Goal: Transaction & Acquisition: Book appointment/travel/reservation

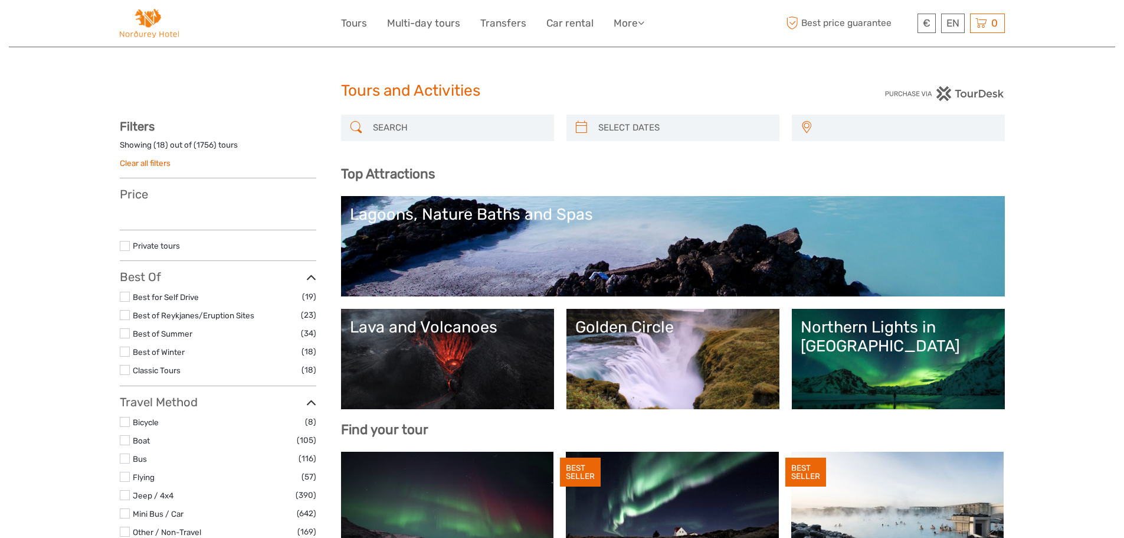
select select
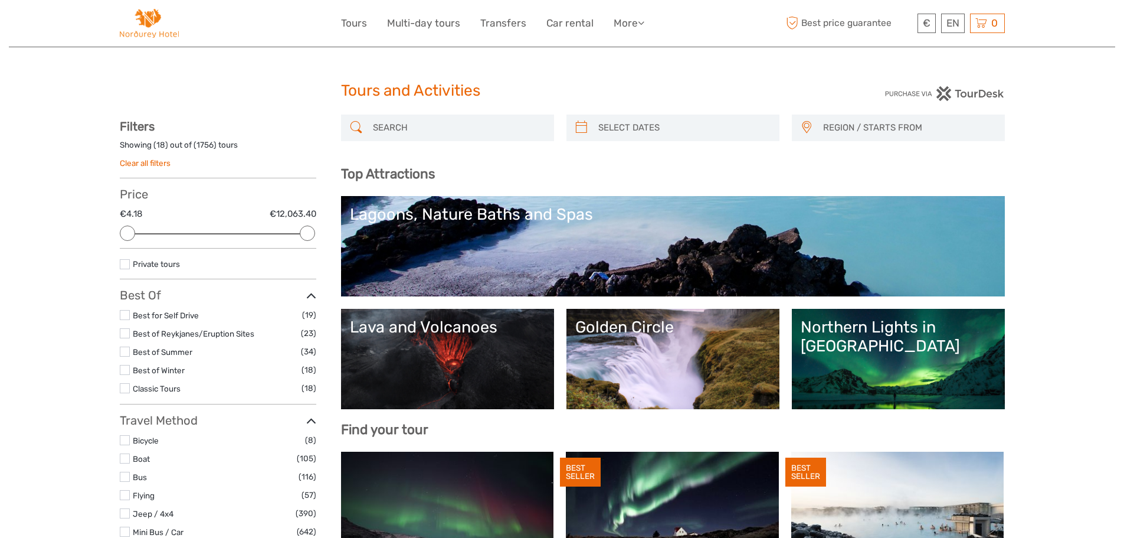
click at [646, 351] on link "Golden Circle" at bounding box center [673, 359] width 195 height 83
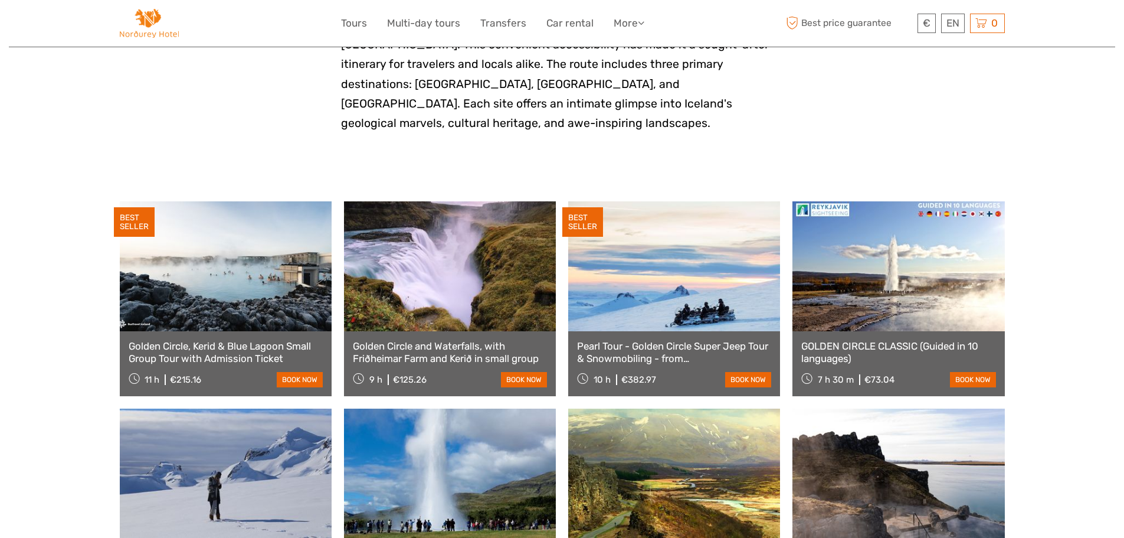
scroll to position [472, 0]
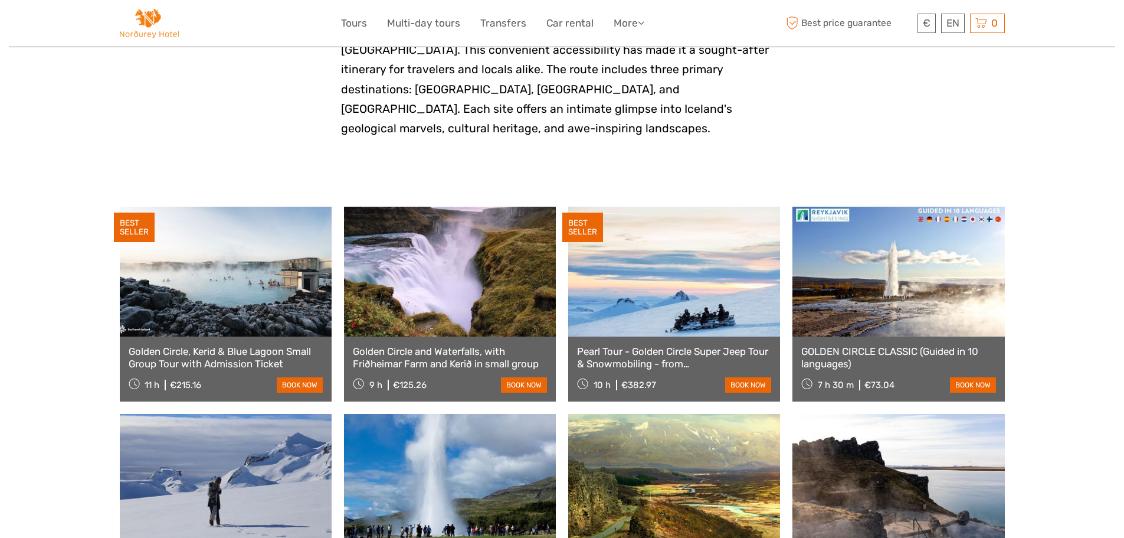
click at [947, 345] on link "GOLDEN CIRCLE CLASSIC (Guided in 10 languages)" at bounding box center [899, 357] width 194 height 24
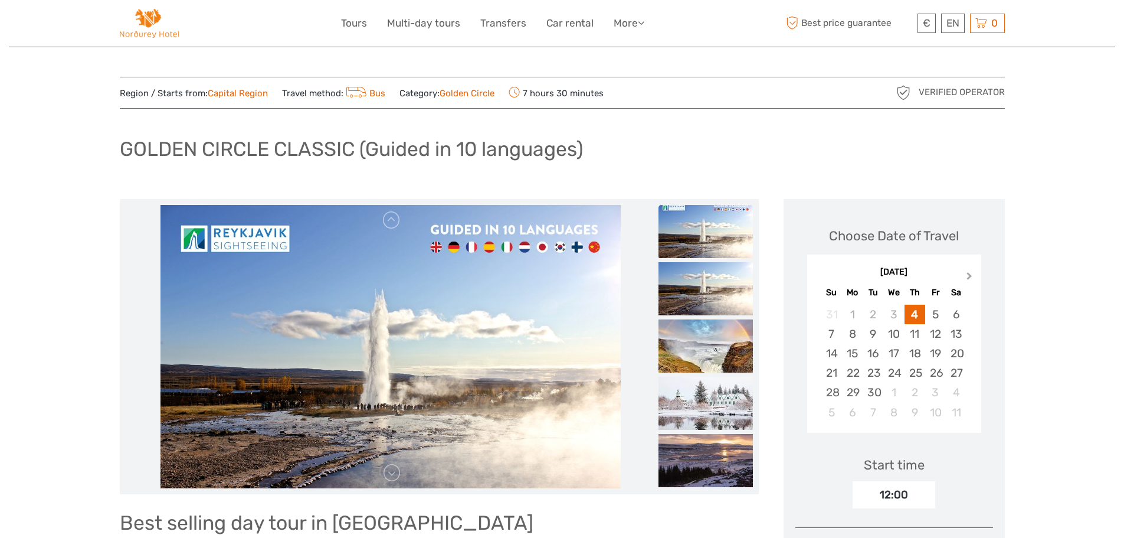
click at [970, 272] on button "Next Month" at bounding box center [971, 278] width 19 height 19
click at [851, 353] on div "13" at bounding box center [852, 353] width 21 height 19
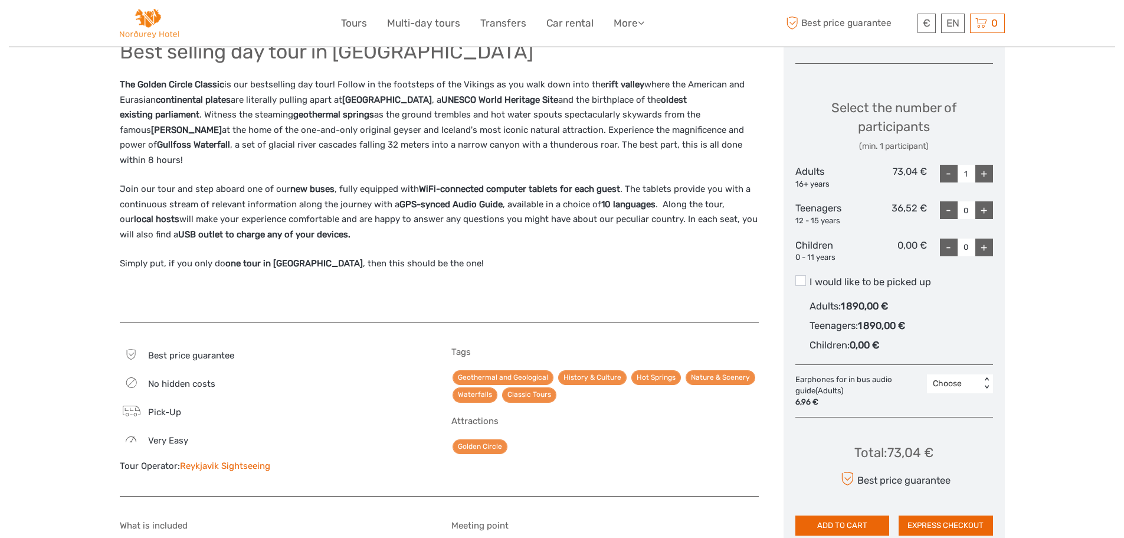
scroll to position [472, 0]
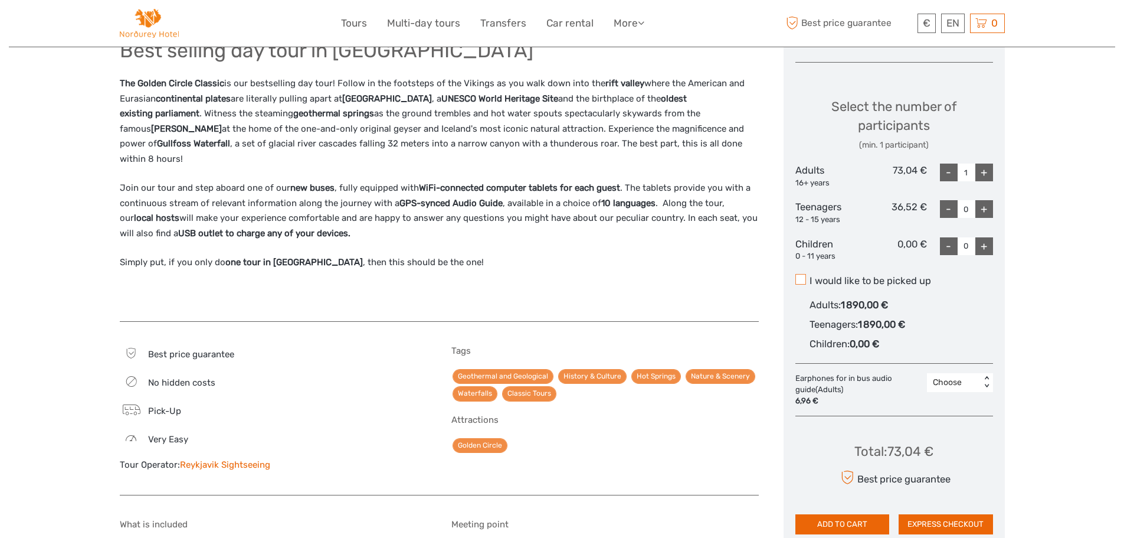
click at [803, 279] on span at bounding box center [801, 279] width 11 height 11
click at [810, 276] on input "I would like to be picked up" at bounding box center [810, 276] width 0 height 0
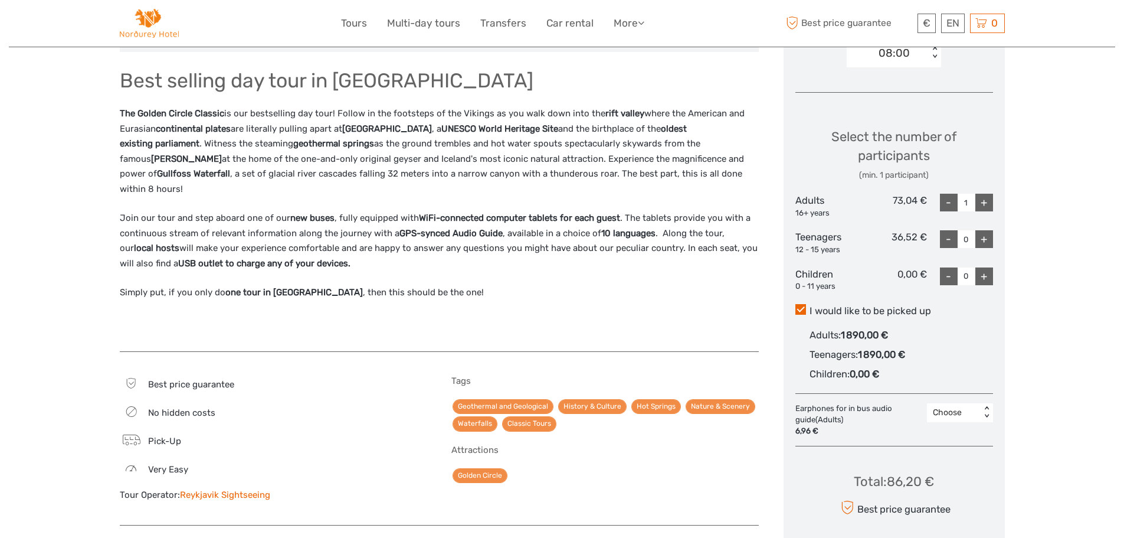
scroll to position [413, 0]
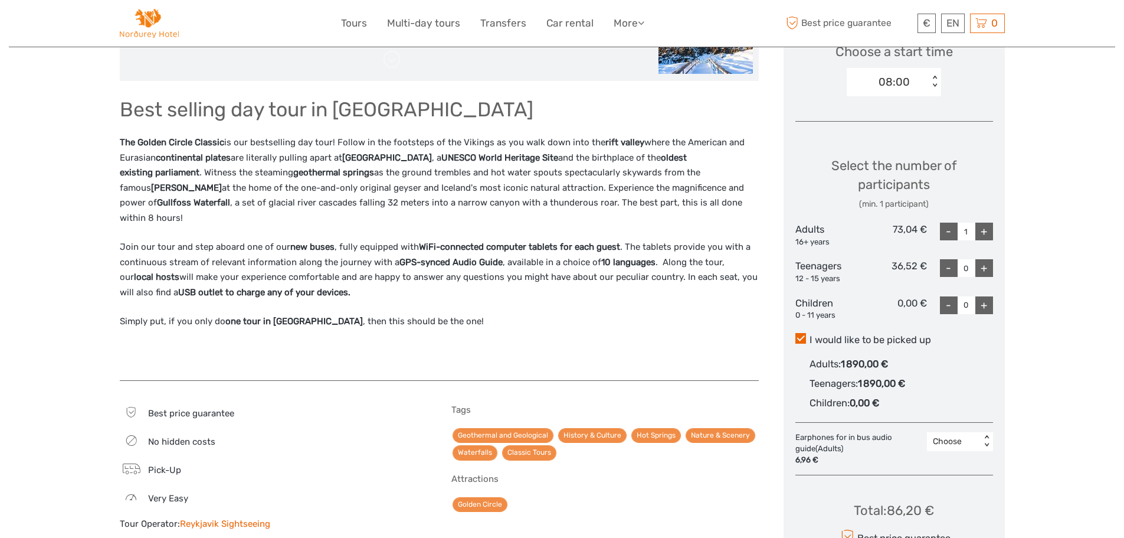
click at [983, 229] on div "+" at bounding box center [985, 232] width 18 height 18
click at [951, 231] on div "-" at bounding box center [949, 232] width 18 height 18
type input "2"
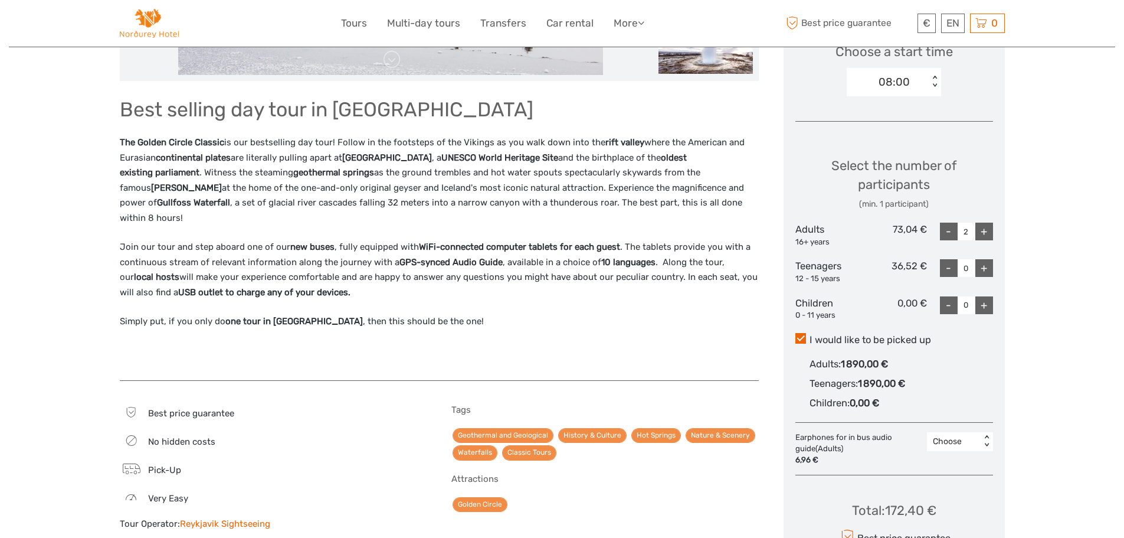
click at [869, 81] on div "08:00" at bounding box center [888, 82] width 82 height 18
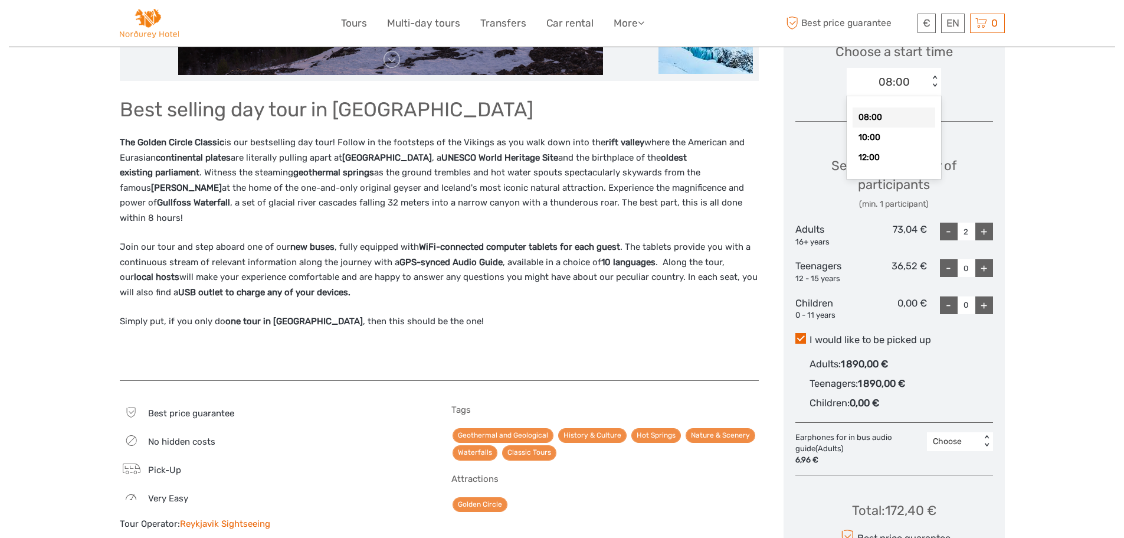
click at [868, 120] on div "08:00" at bounding box center [894, 117] width 83 height 20
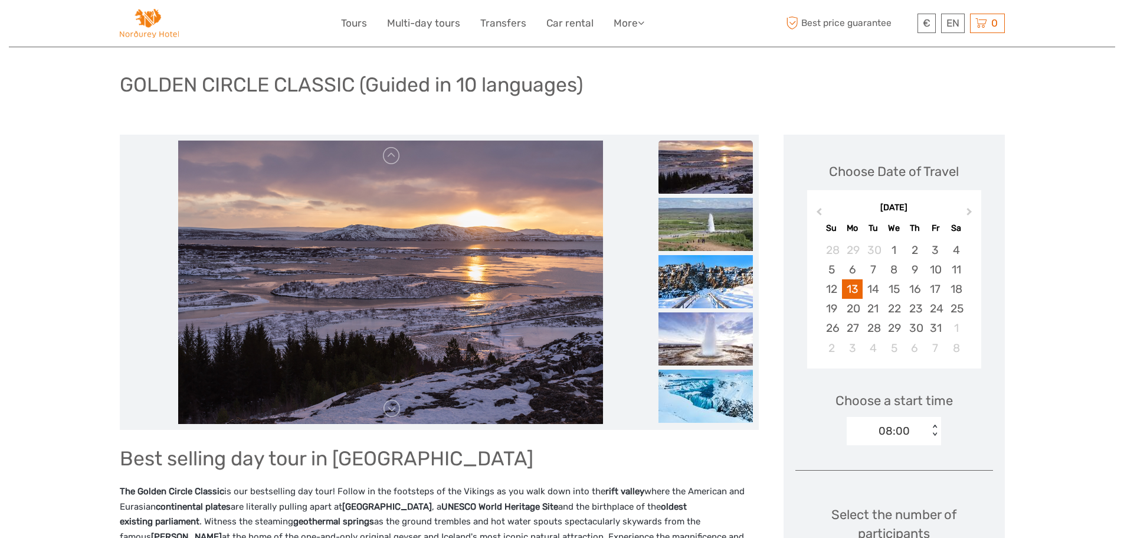
scroll to position [59, 0]
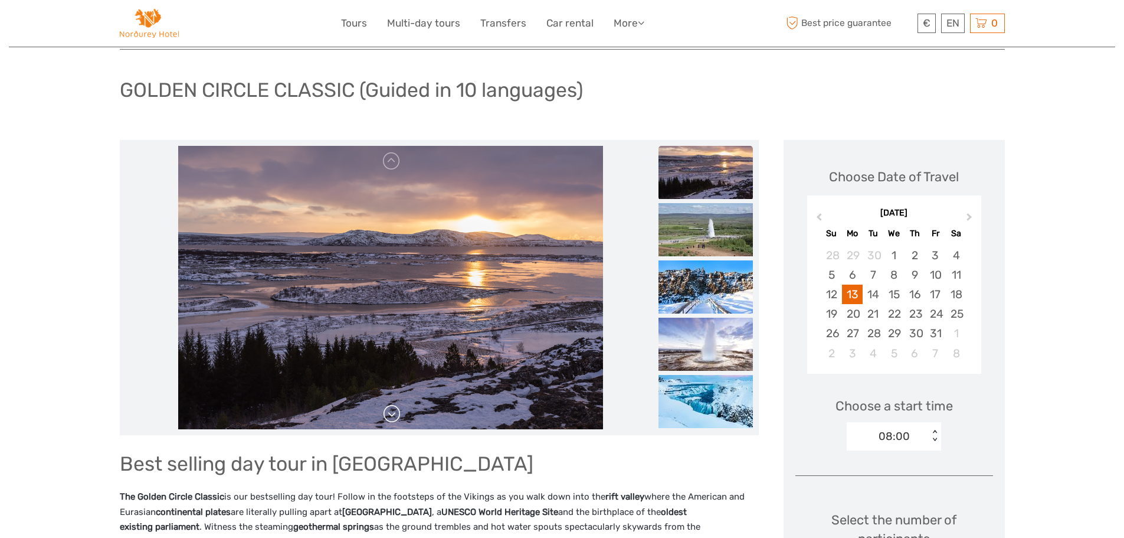
click at [393, 412] on link at bounding box center [392, 413] width 19 height 19
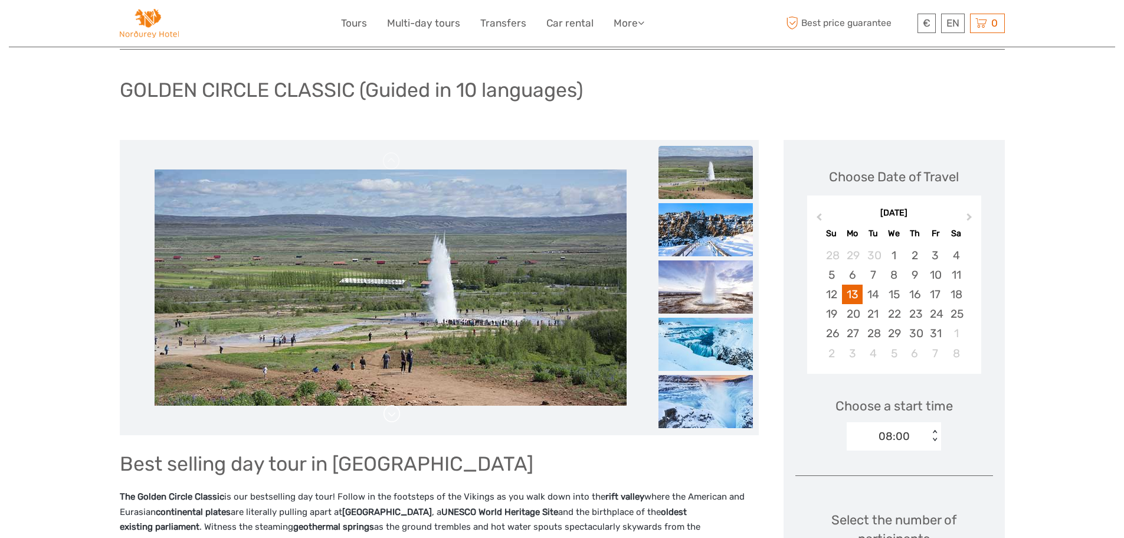
click at [393, 412] on link at bounding box center [392, 413] width 19 height 19
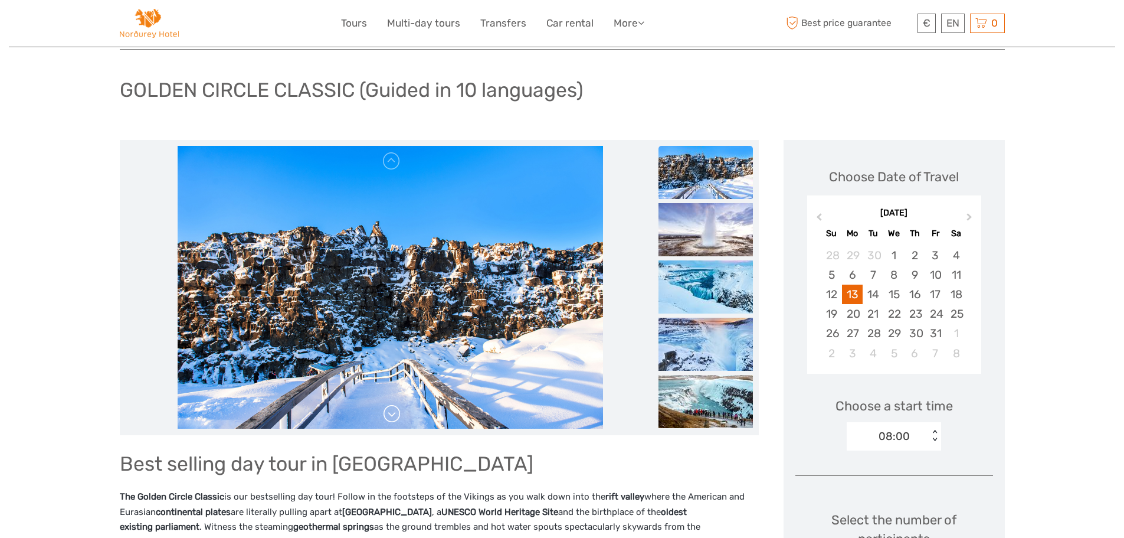
click at [393, 412] on link at bounding box center [392, 413] width 19 height 19
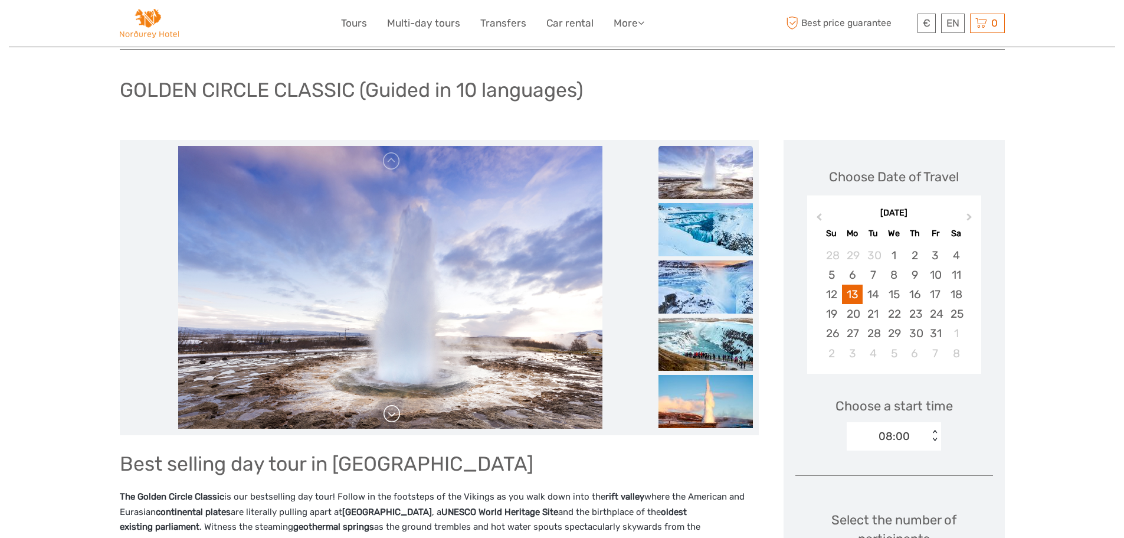
click at [395, 414] on link at bounding box center [392, 413] width 19 height 19
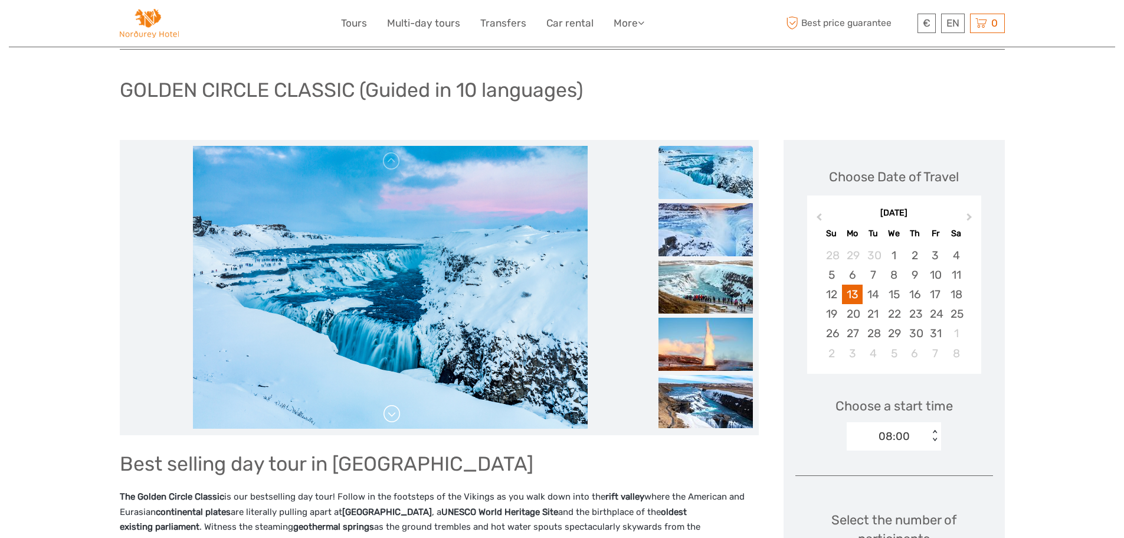
click at [393, 417] on link at bounding box center [392, 413] width 19 height 19
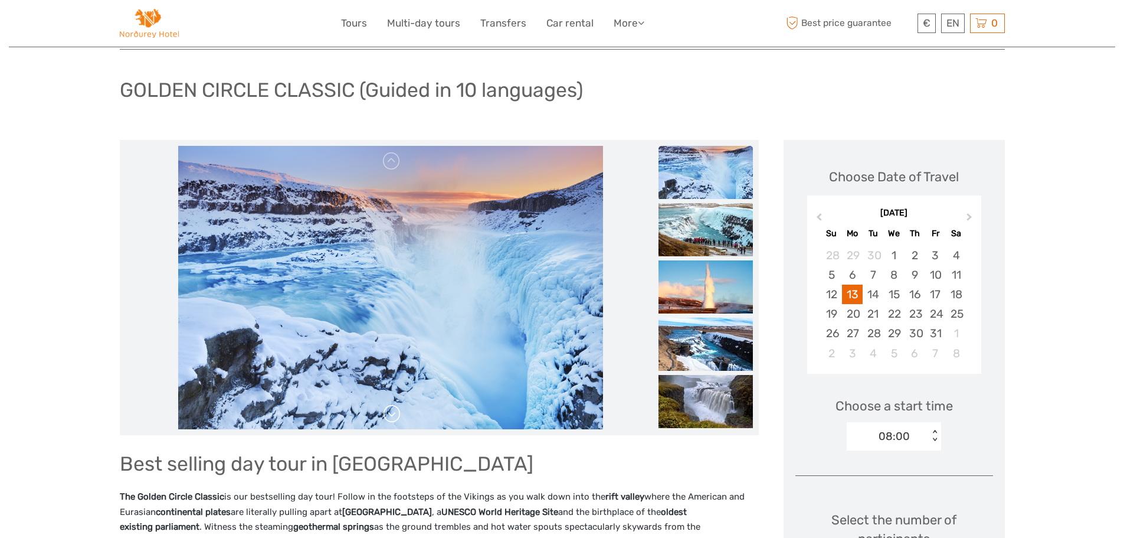
click at [393, 417] on link at bounding box center [392, 413] width 19 height 19
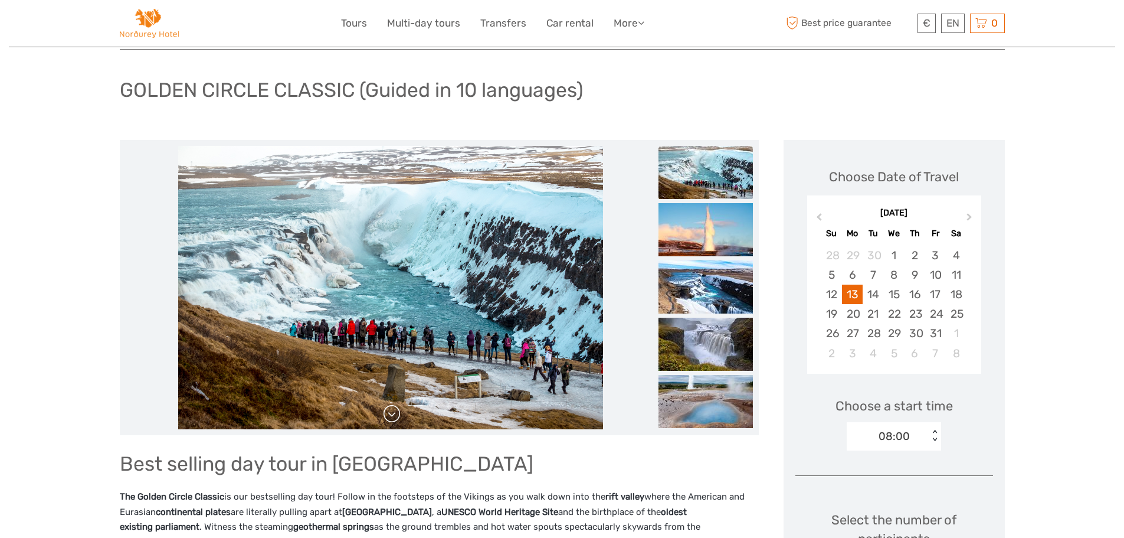
click at [393, 417] on link at bounding box center [392, 413] width 19 height 19
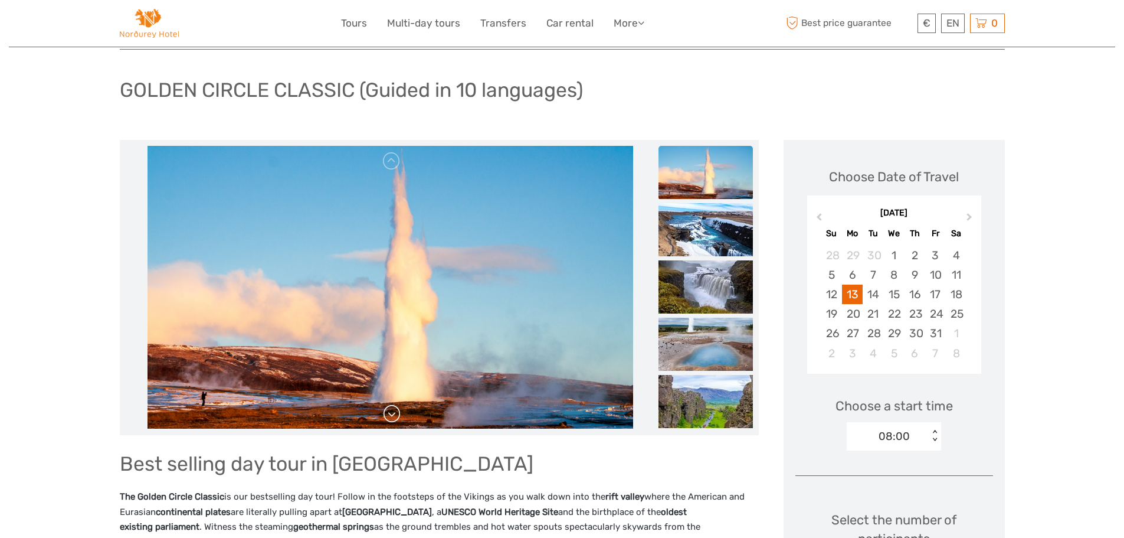
click at [393, 417] on link at bounding box center [392, 413] width 19 height 19
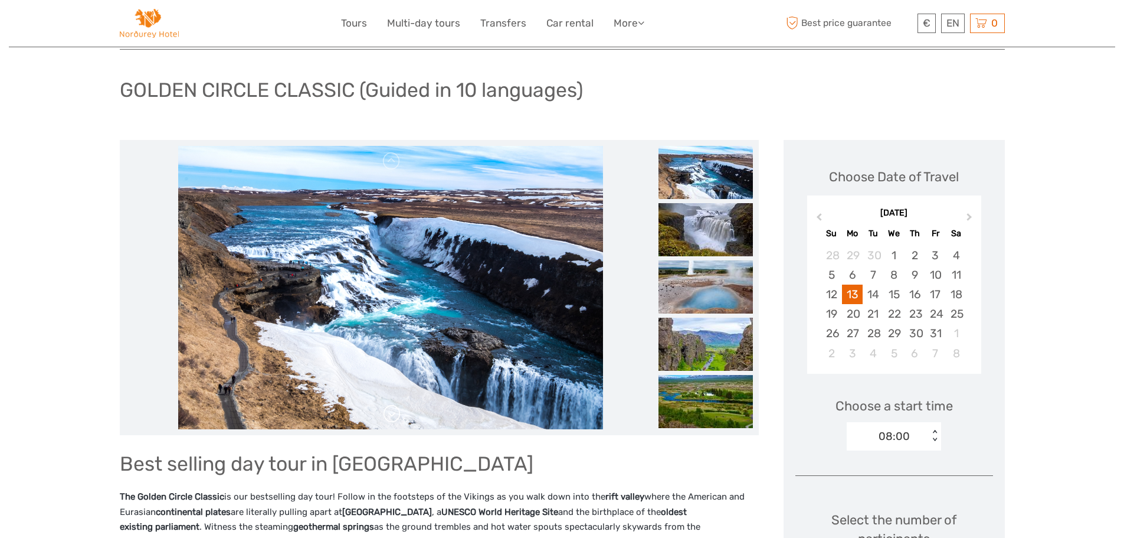
click at [395, 416] on link at bounding box center [392, 413] width 19 height 19
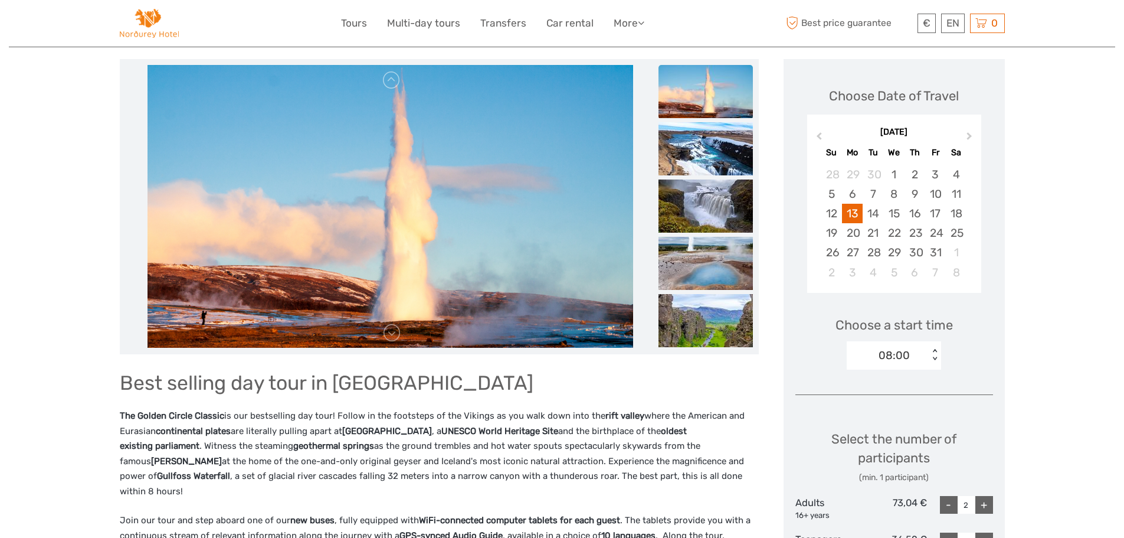
scroll to position [118, 0]
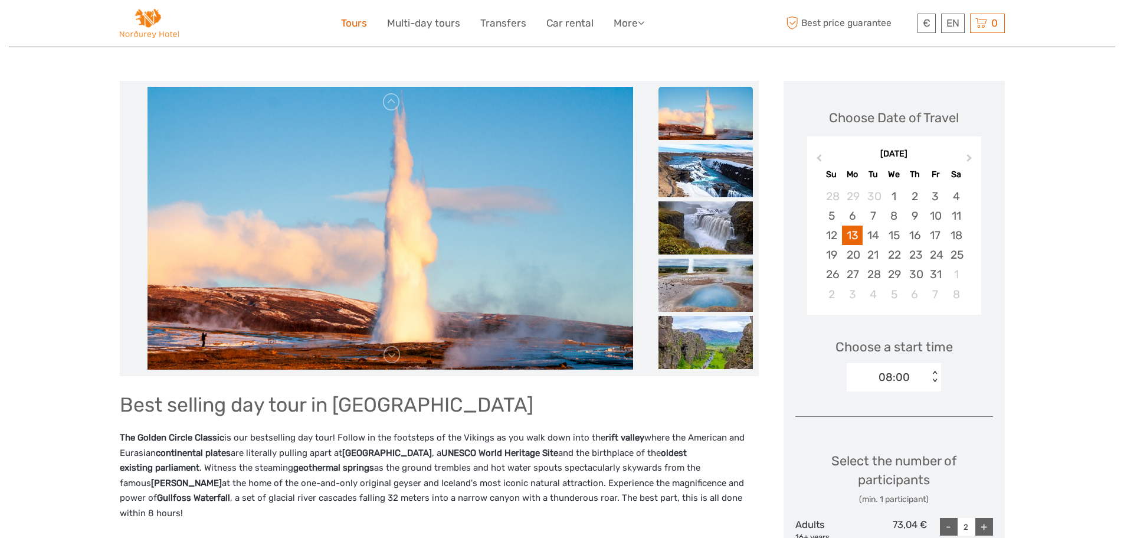
click at [353, 25] on link "Tours" at bounding box center [354, 23] width 26 height 17
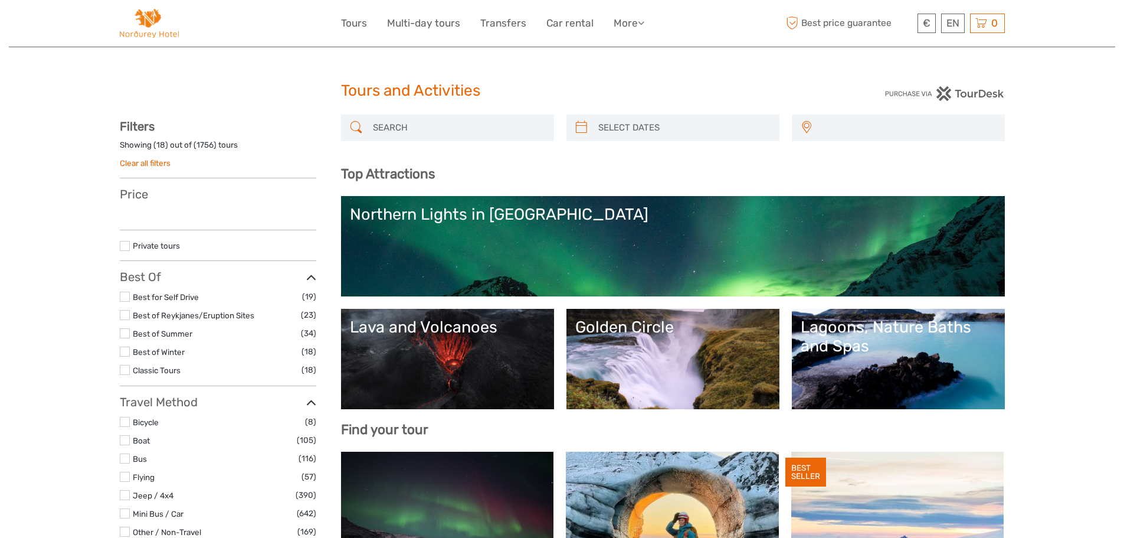
select select
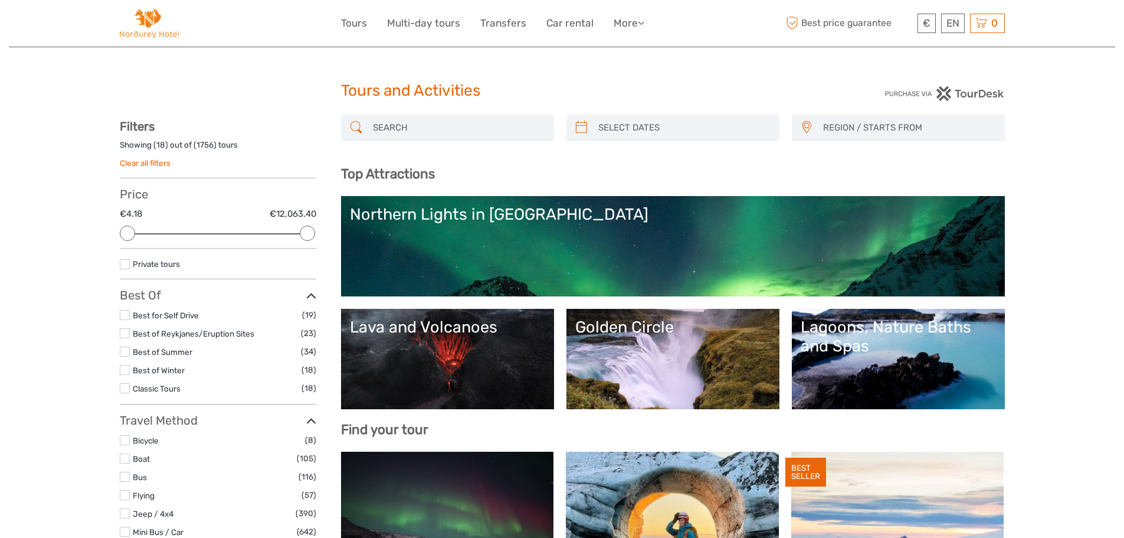
click at [669, 352] on link "Golden Circle" at bounding box center [673, 359] width 195 height 83
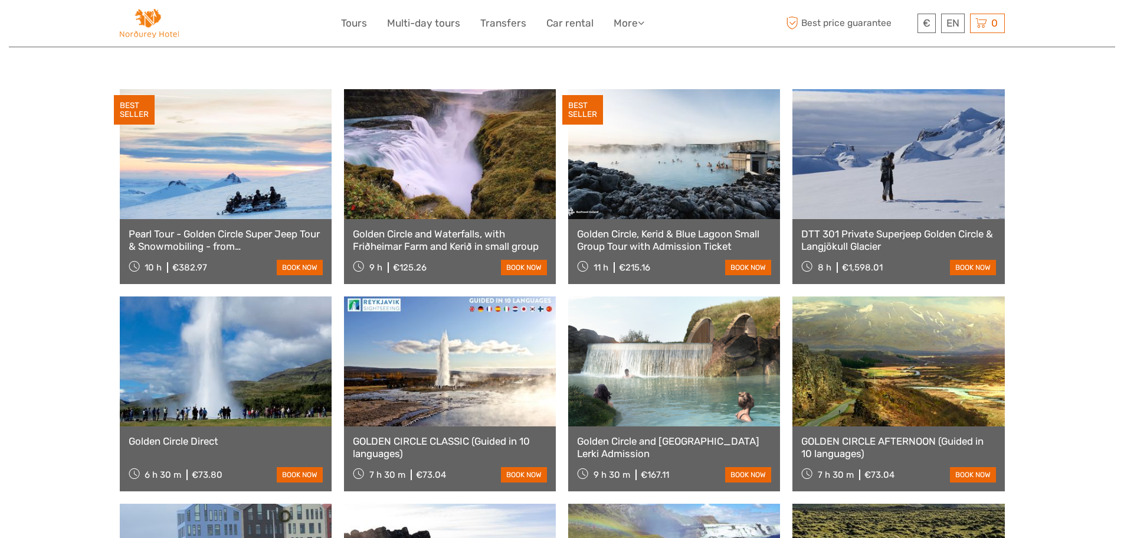
scroll to position [590, 0]
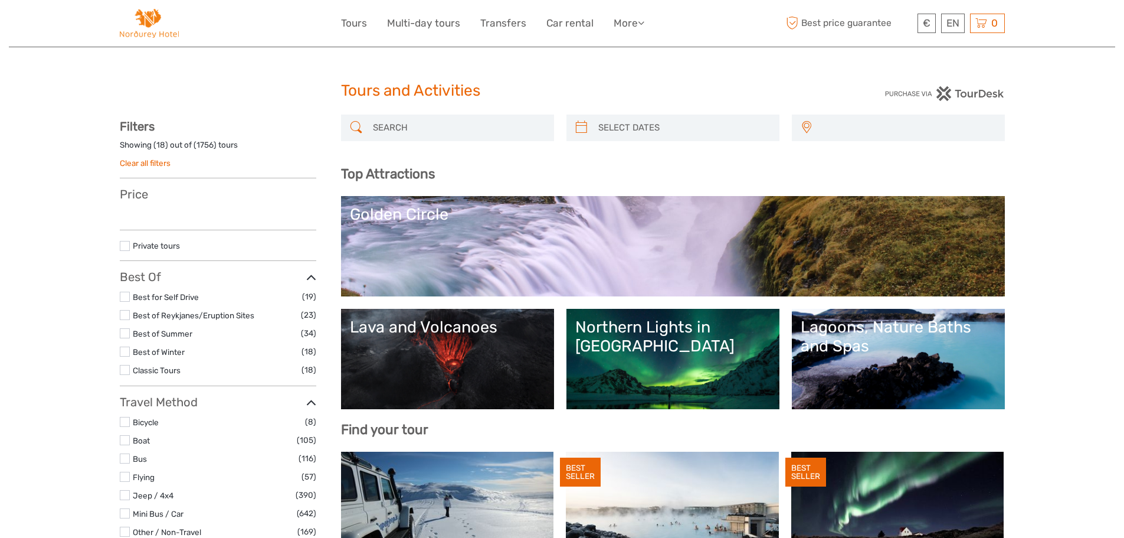
select select
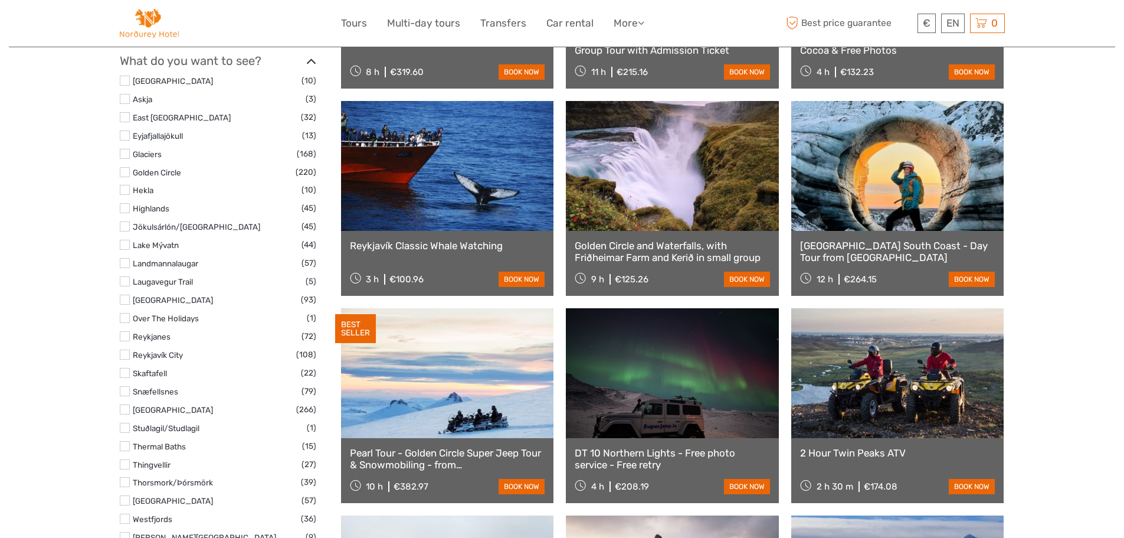
scroll to position [472, 0]
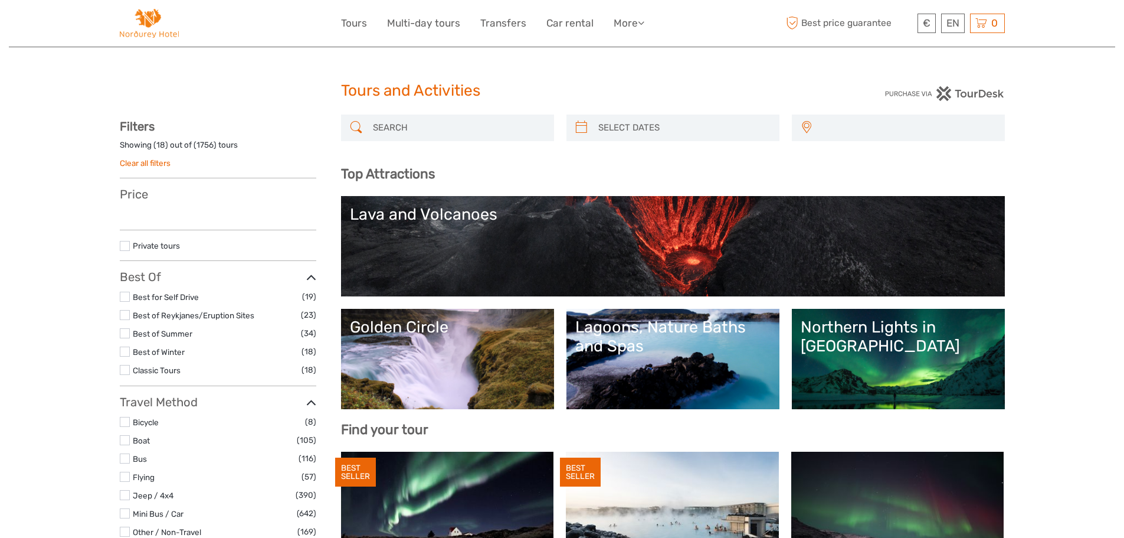
select select
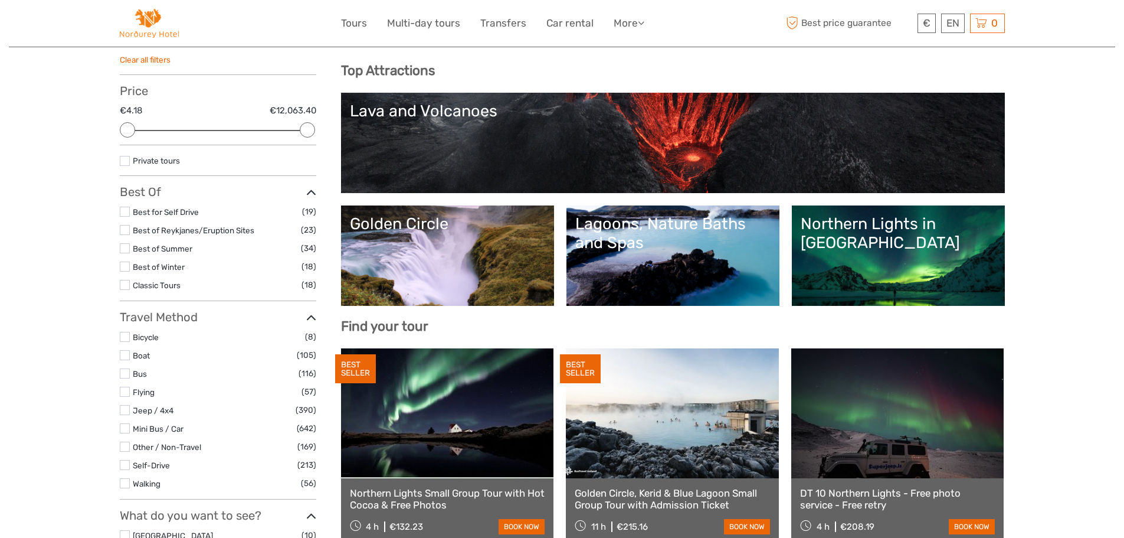
scroll to position [118, 0]
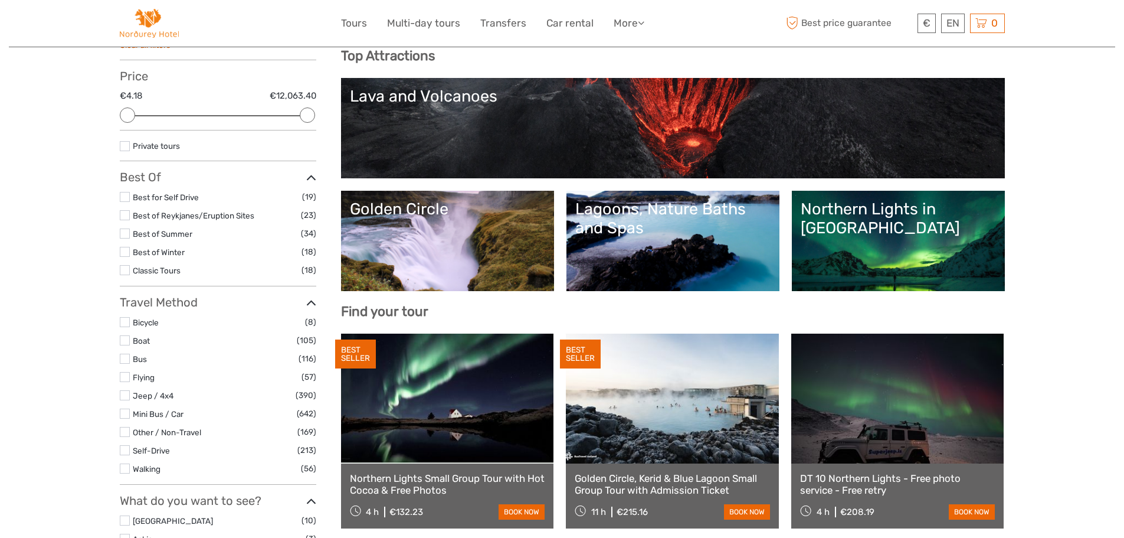
click at [897, 253] on link "Northern Lights in Iceland" at bounding box center [898, 241] width 195 height 83
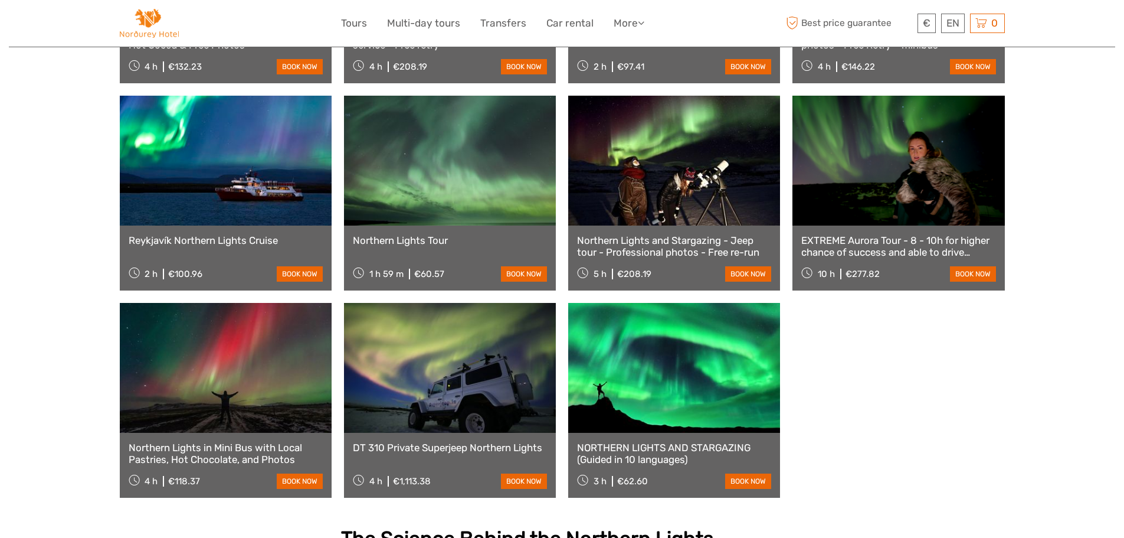
scroll to position [590, 0]
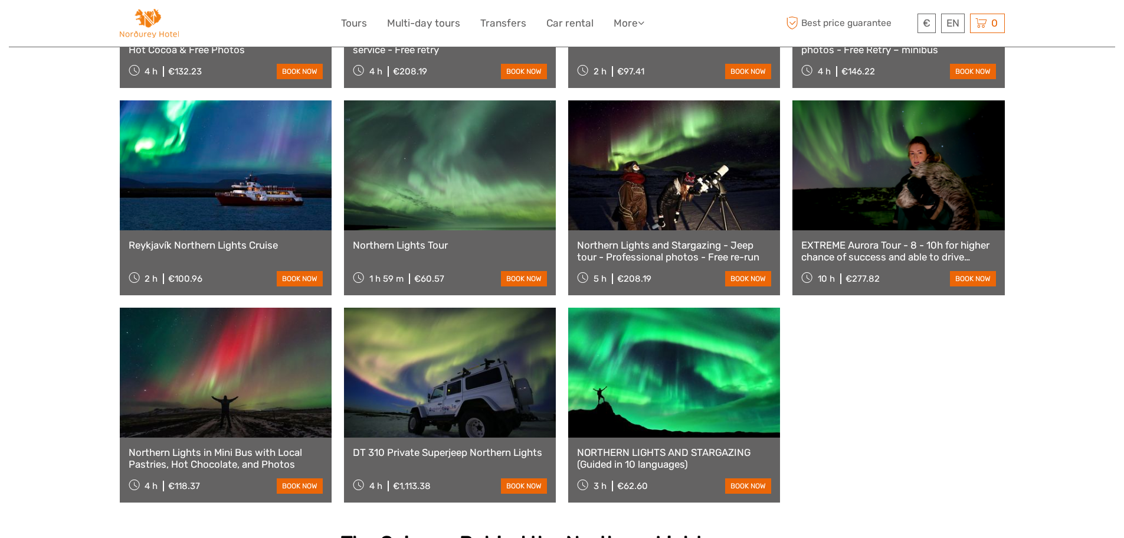
click at [646, 446] on link "NORTHERN LIGHTS AND STARGAZING (Guided in 10 languages)" at bounding box center [674, 458] width 194 height 24
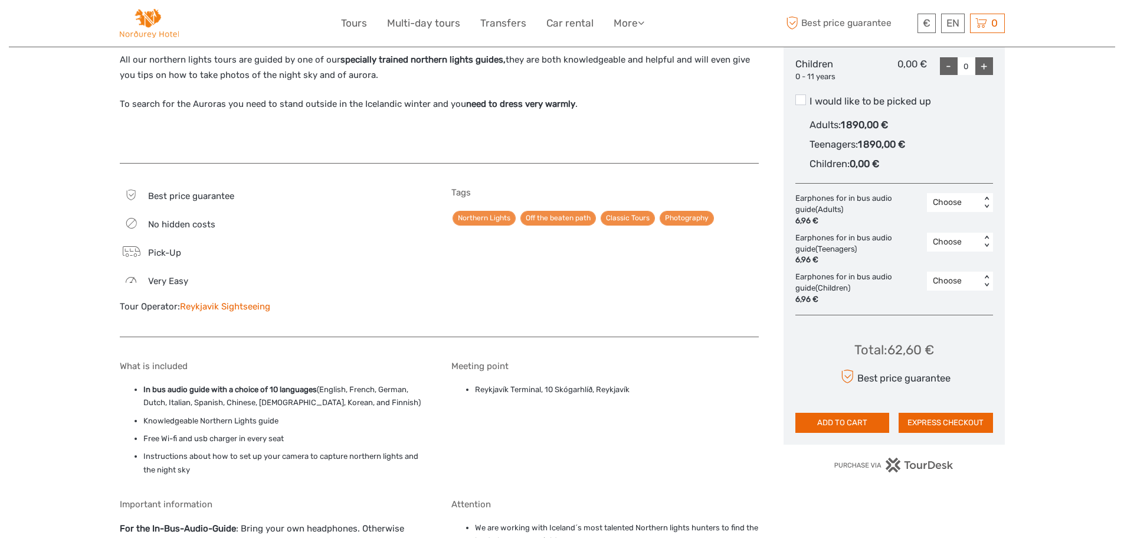
scroll to position [767, 0]
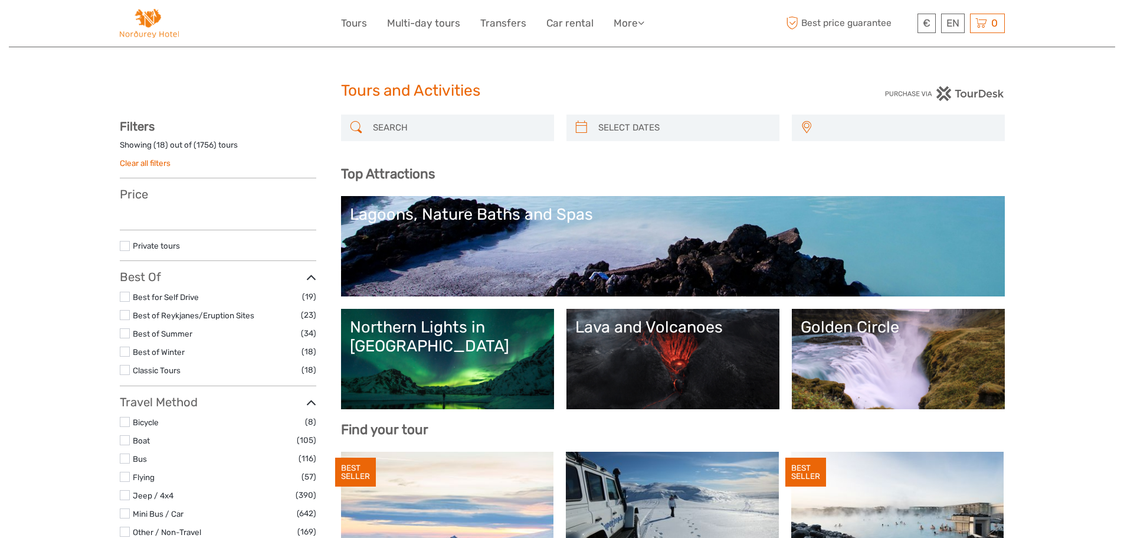
select select
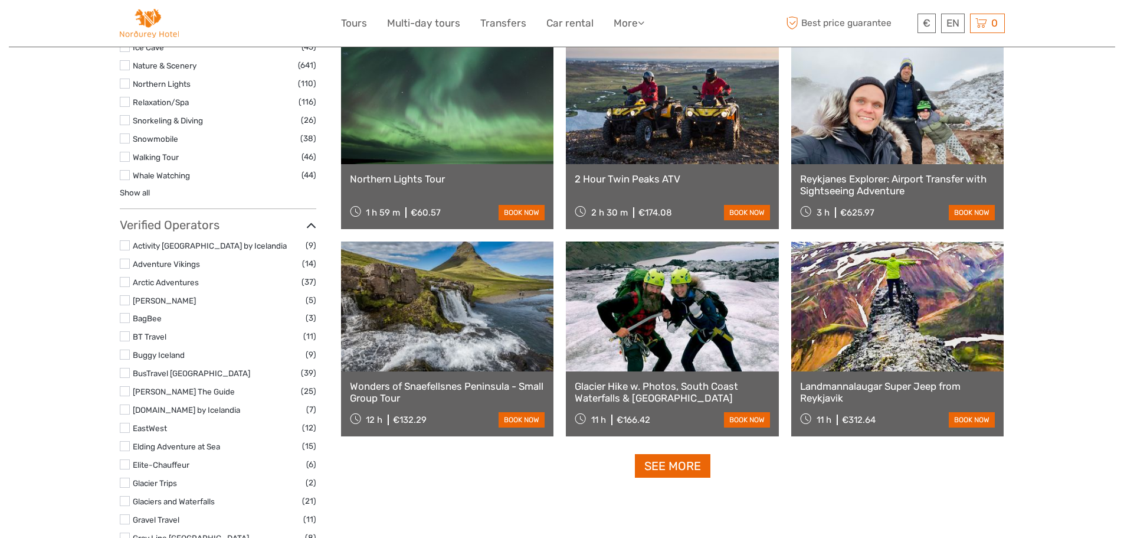
scroll to position [1358, 0]
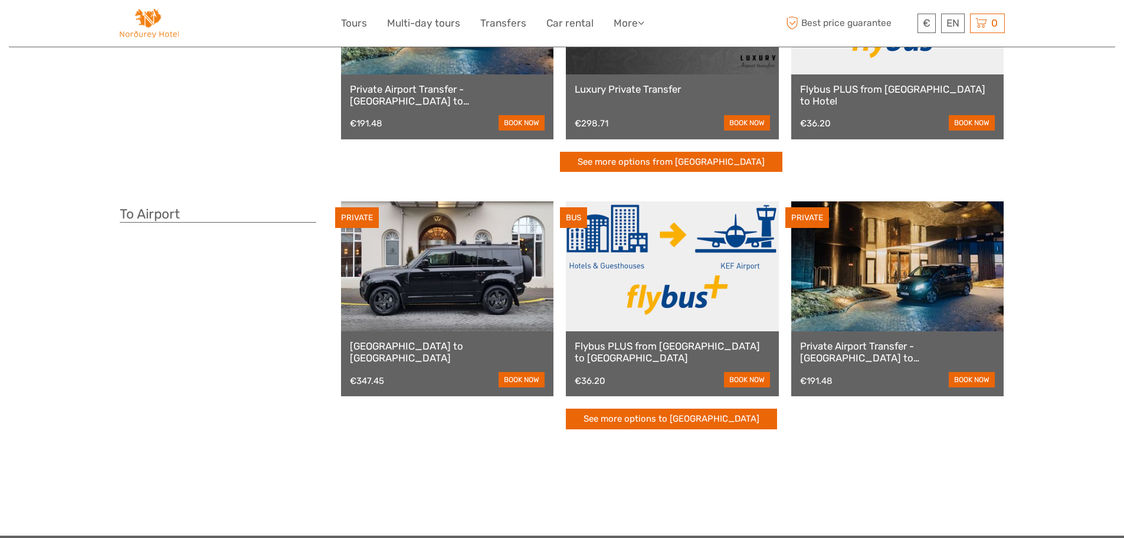
scroll to position [177, 0]
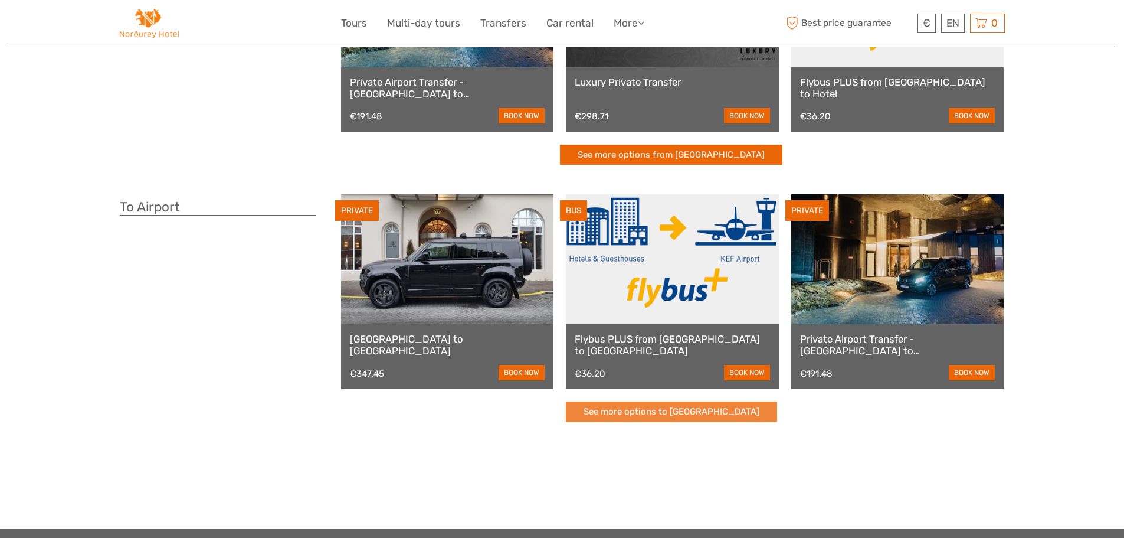
click at [689, 407] on link "See more options to Keflavík airport" at bounding box center [671, 411] width 211 height 21
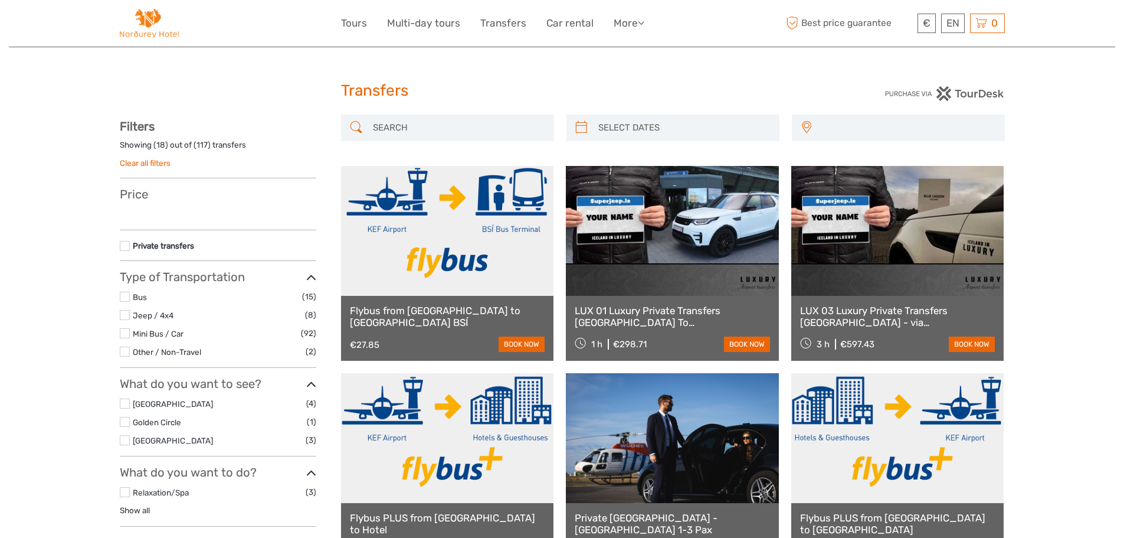
select select
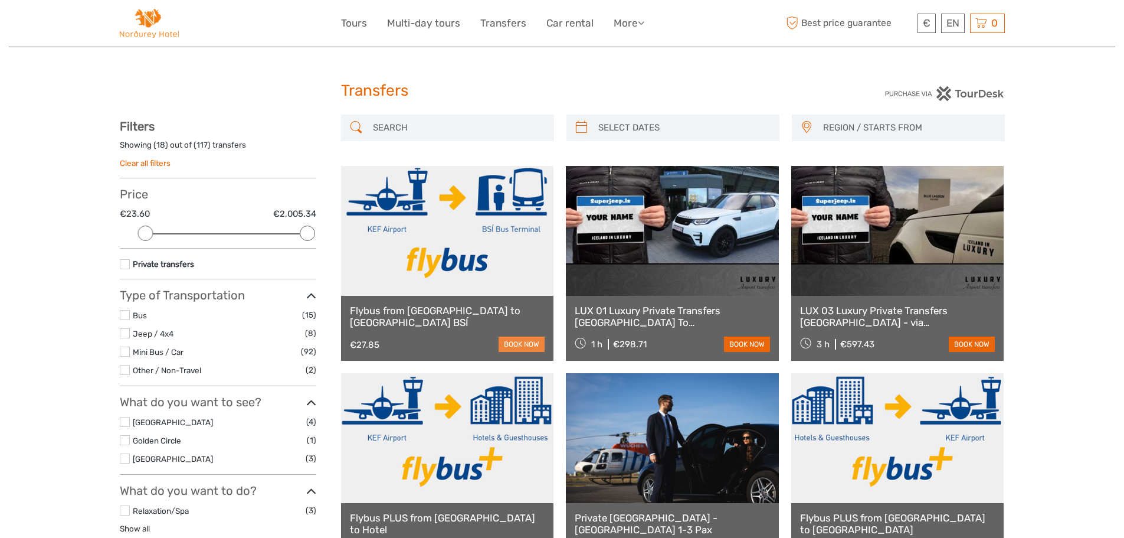
click at [523, 337] on link "book now" at bounding box center [522, 343] width 46 height 15
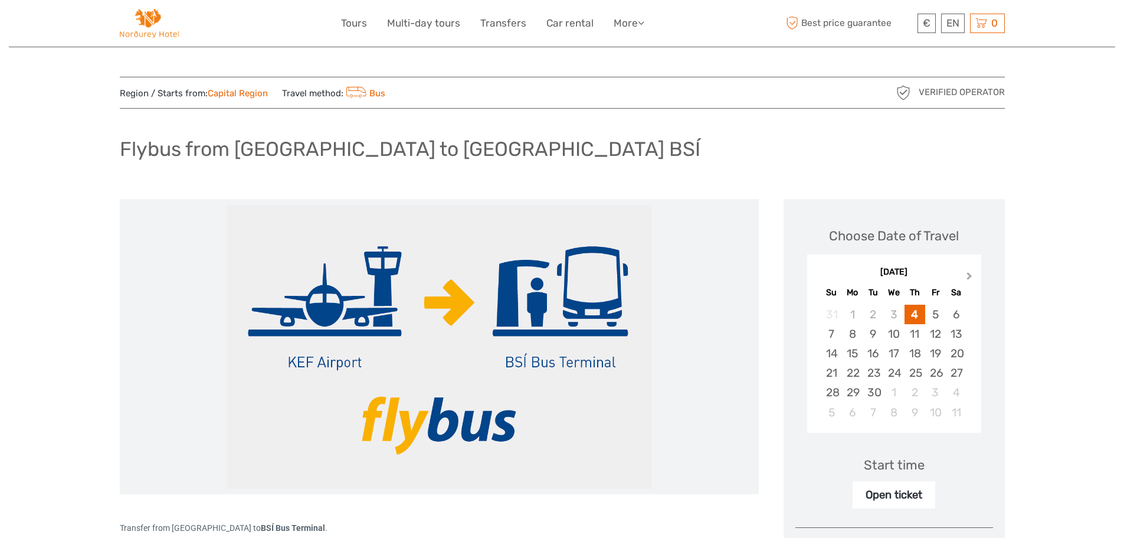
click at [970, 276] on span "Next Month" at bounding box center [970, 278] width 0 height 17
click at [833, 351] on div "12" at bounding box center [832, 353] width 21 height 19
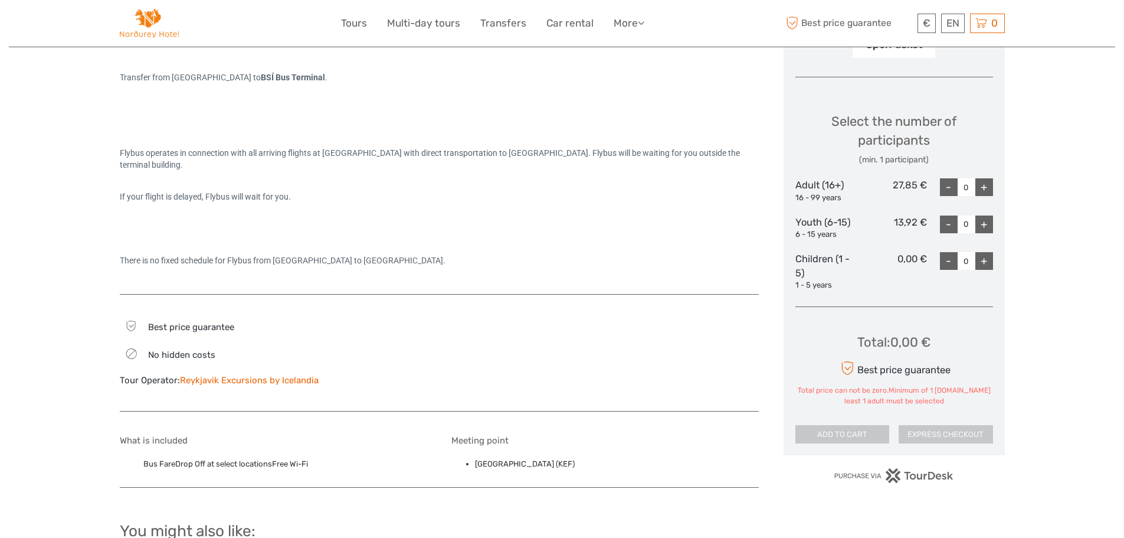
scroll to position [472, 0]
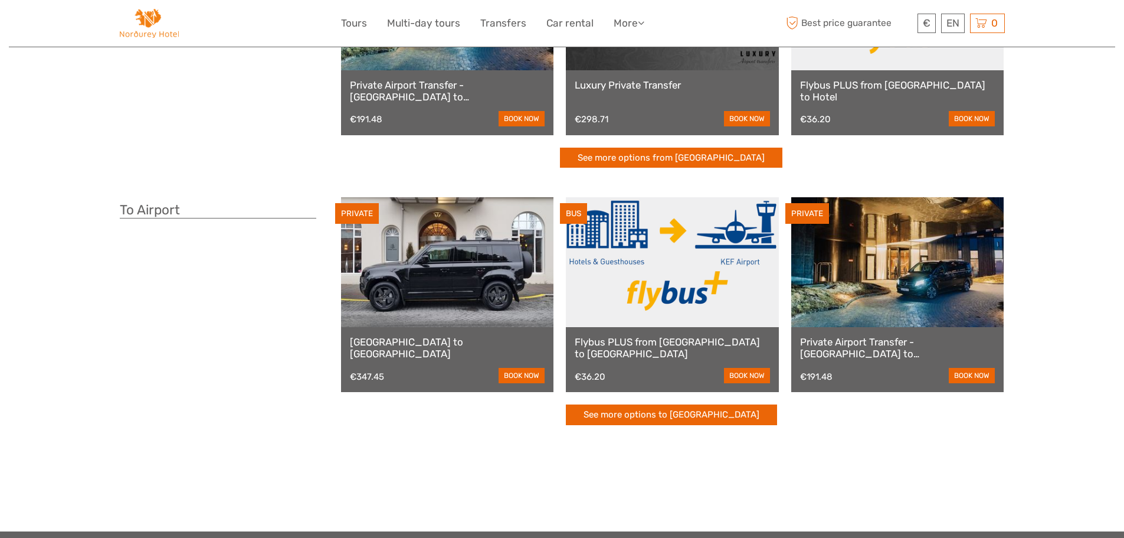
scroll to position [177, 0]
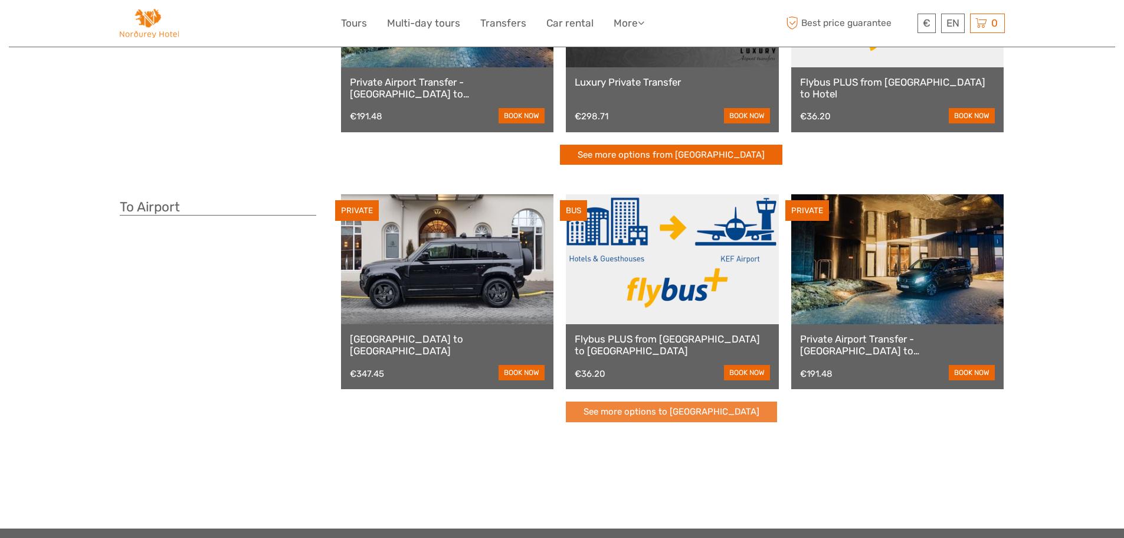
click at [640, 410] on link "See more options to [GEOGRAPHIC_DATA]" at bounding box center [671, 411] width 211 height 21
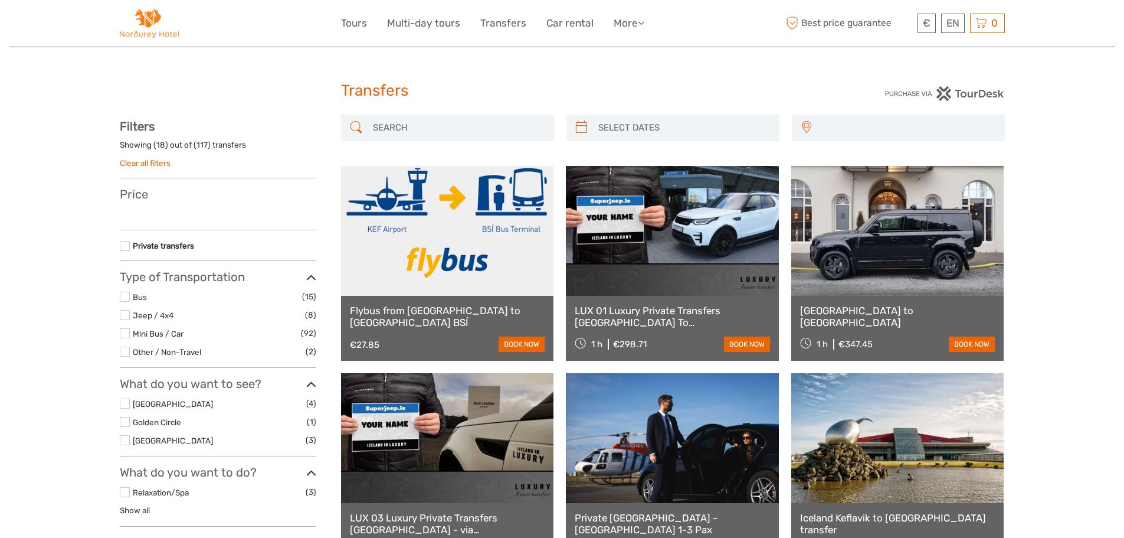
select select
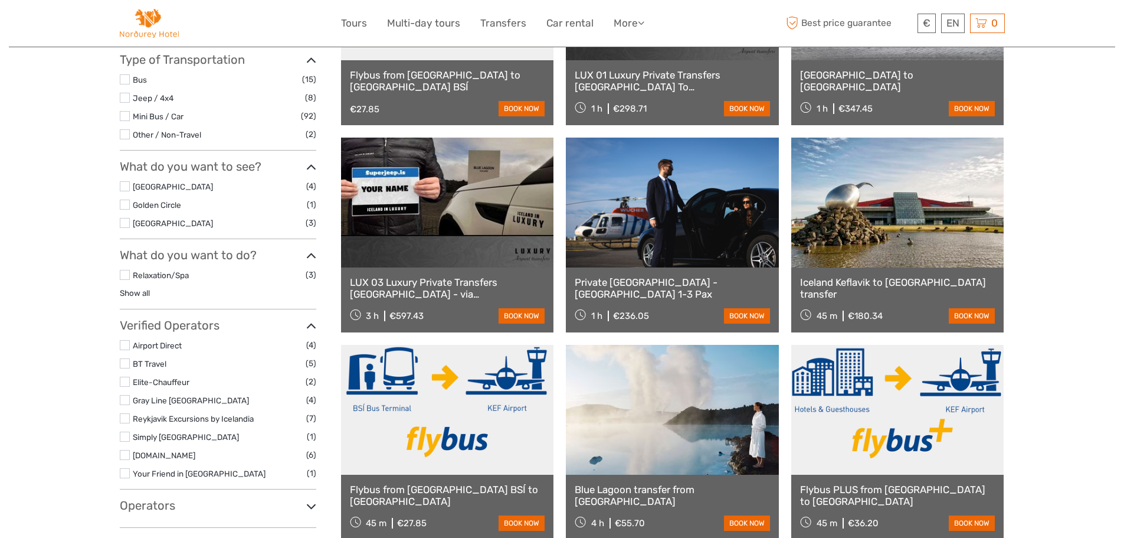
scroll to position [236, 0]
